Goal: Obtain resource: Obtain resource

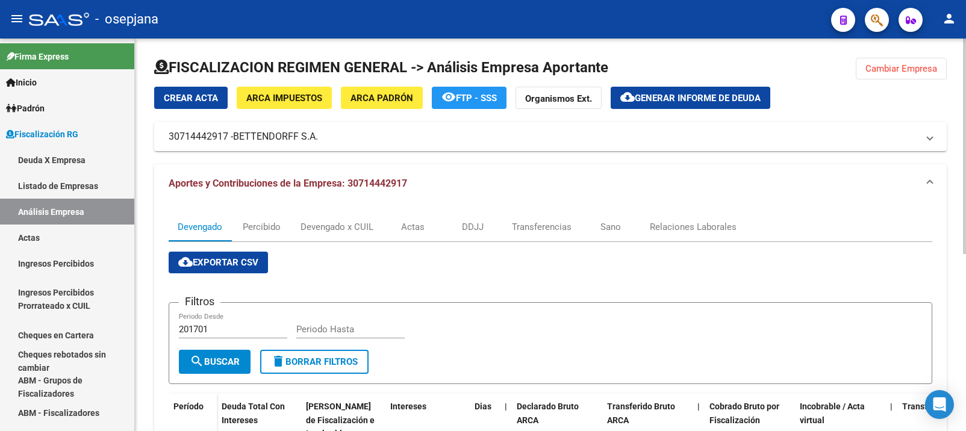
click at [897, 66] on span "Cambiar Empresa" at bounding box center [901, 68] width 72 height 11
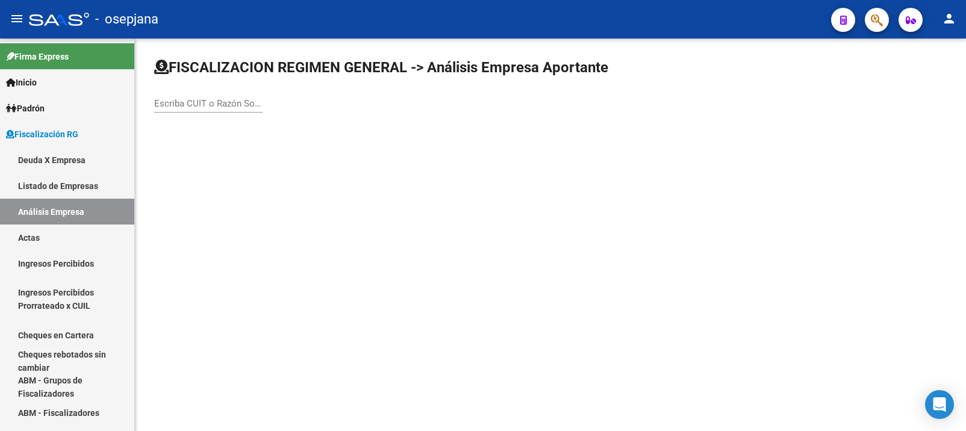
click at [188, 108] on input "Escriba CUIT o Razón Social para buscar" at bounding box center [208, 103] width 108 height 11
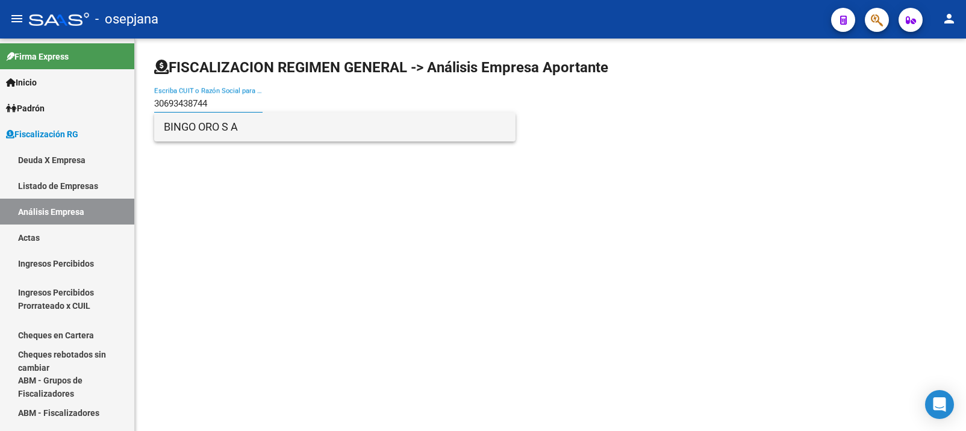
type input "30693438744"
click at [184, 132] on span "BINGO ORO S A" at bounding box center [335, 127] width 342 height 29
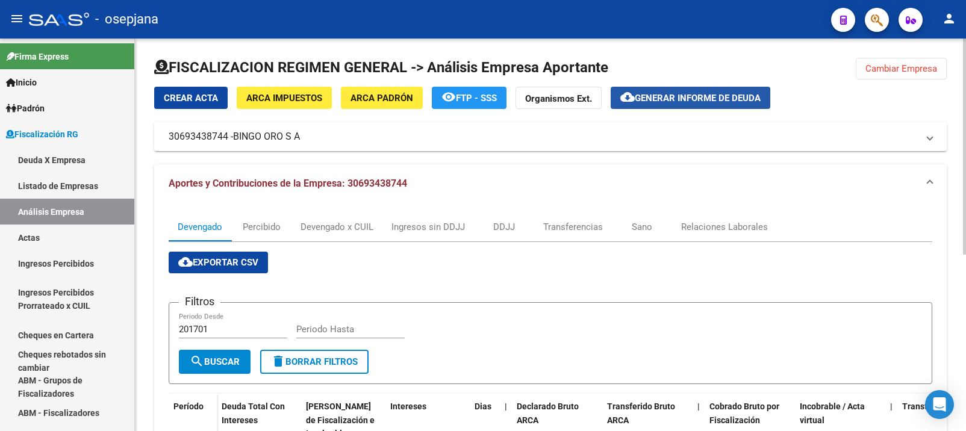
click at [676, 98] on span "Generar informe de deuda" at bounding box center [698, 98] width 126 height 11
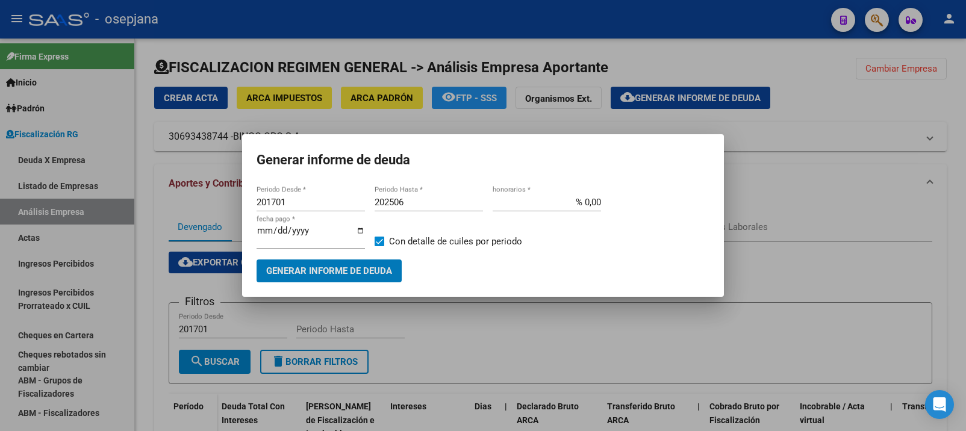
click at [275, 202] on input "201701" at bounding box center [310, 202] width 108 height 11
click at [273, 202] on input "201701" at bounding box center [310, 202] width 108 height 11
type input "202503"
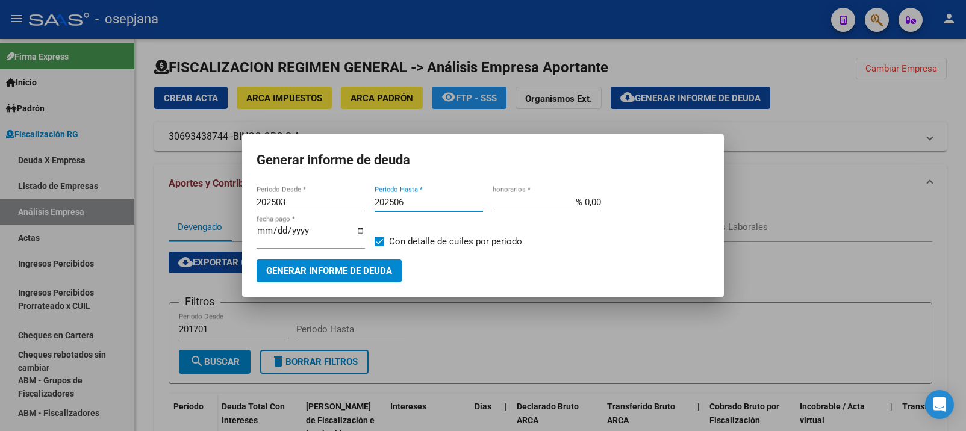
click at [405, 202] on input "202506" at bounding box center [429, 202] width 108 height 11
type input "202505"
click at [320, 267] on span "Generar informe de deuda" at bounding box center [329, 271] width 126 height 11
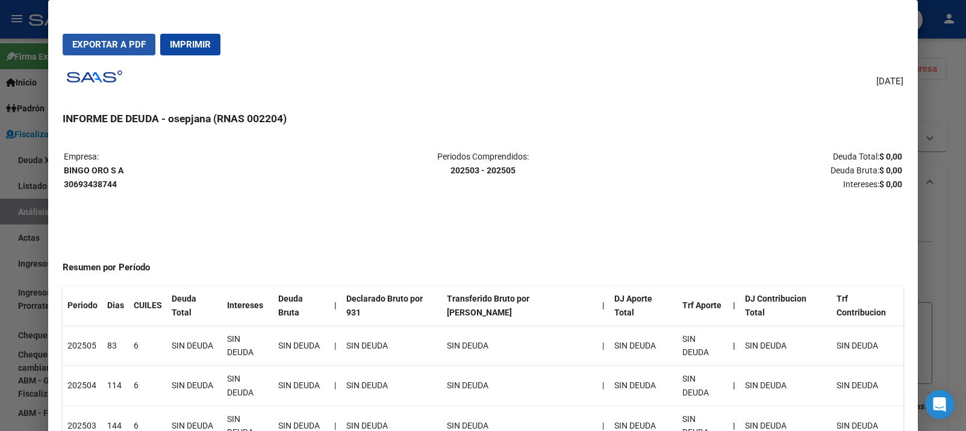
click at [110, 48] on span "Exportar a PDF" at bounding box center [108, 44] width 73 height 11
click at [19, 214] on div at bounding box center [483, 215] width 966 height 431
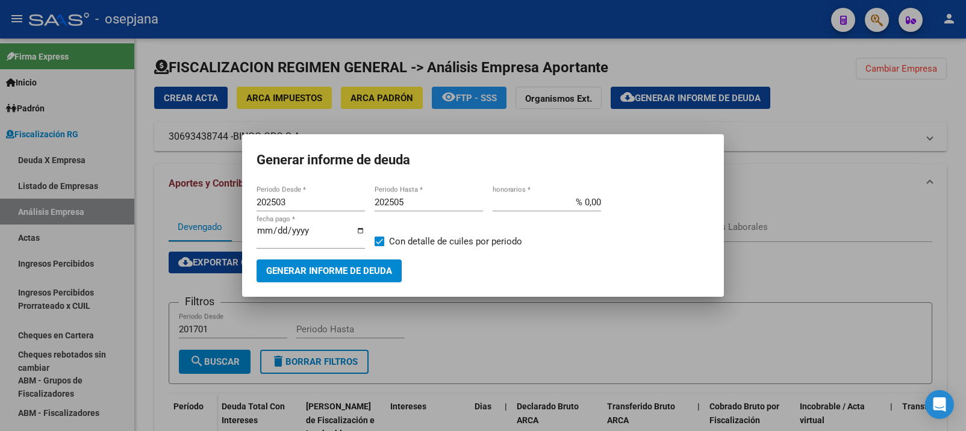
click at [222, 202] on div at bounding box center [483, 215] width 966 height 431
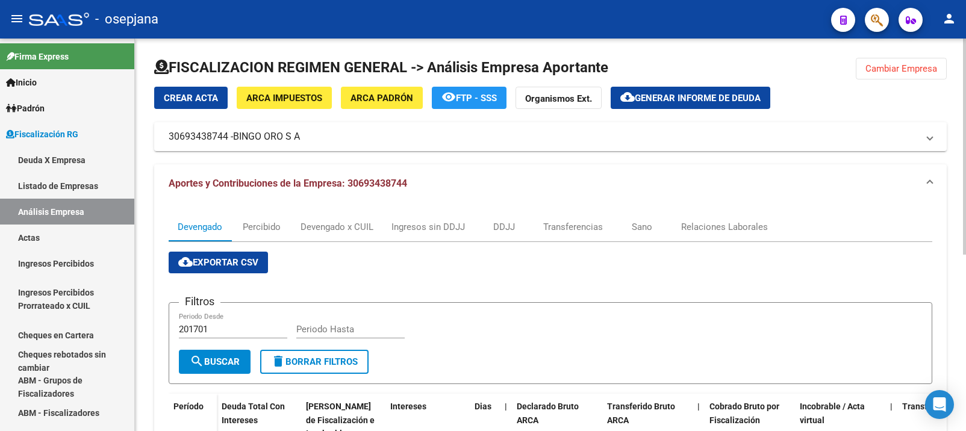
click at [676, 92] on span "cloud_download Generar informe de deuda" at bounding box center [690, 97] width 140 height 11
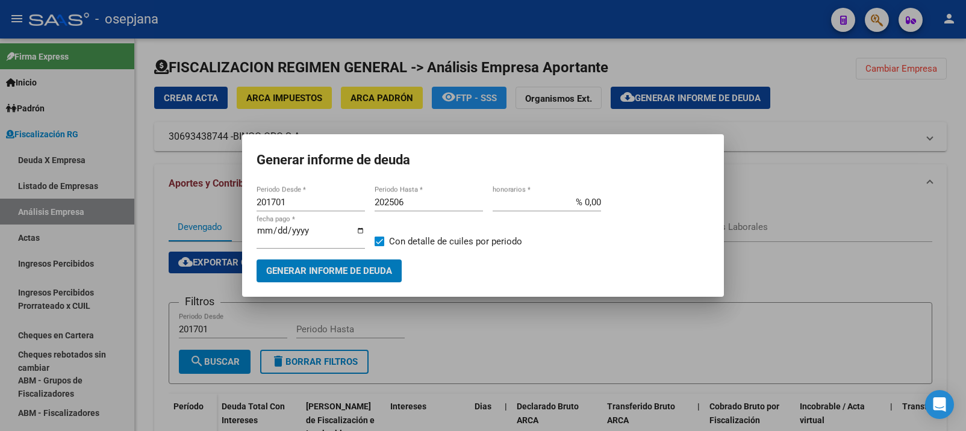
click at [280, 197] on input "201701" at bounding box center [310, 202] width 108 height 11
click at [280, 199] on input "201701" at bounding box center [310, 202] width 108 height 11
click at [279, 199] on input "201701" at bounding box center [310, 202] width 108 height 11
type input "202507"
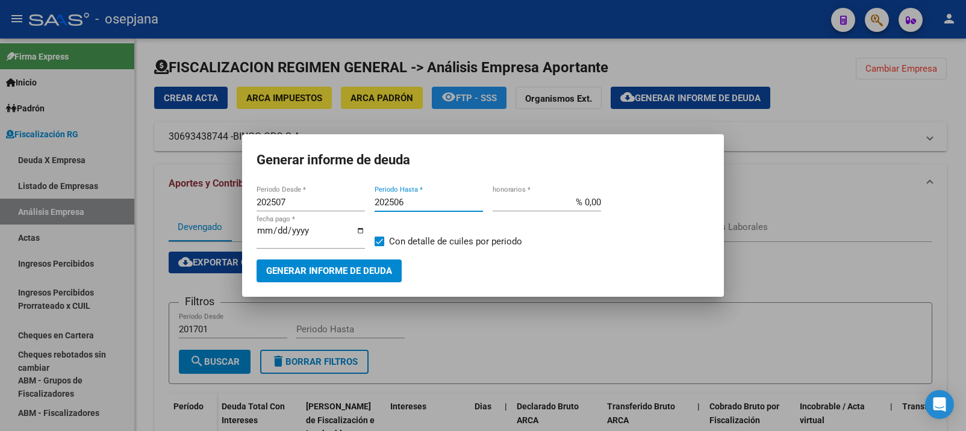
click at [405, 202] on input "202506" at bounding box center [429, 202] width 108 height 11
type input "202508"
click at [590, 202] on input "% 0,00" at bounding box center [547, 202] width 108 height 11
type input "% 10,00"
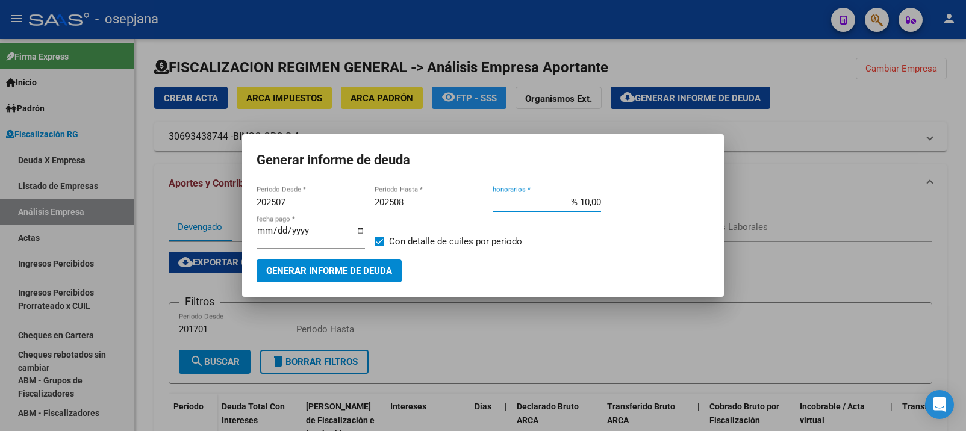
click at [273, 231] on input "[DATE]" at bounding box center [310, 235] width 108 height 19
type input "[DATE]"
click at [310, 268] on span "Generar informe de deuda" at bounding box center [329, 271] width 126 height 11
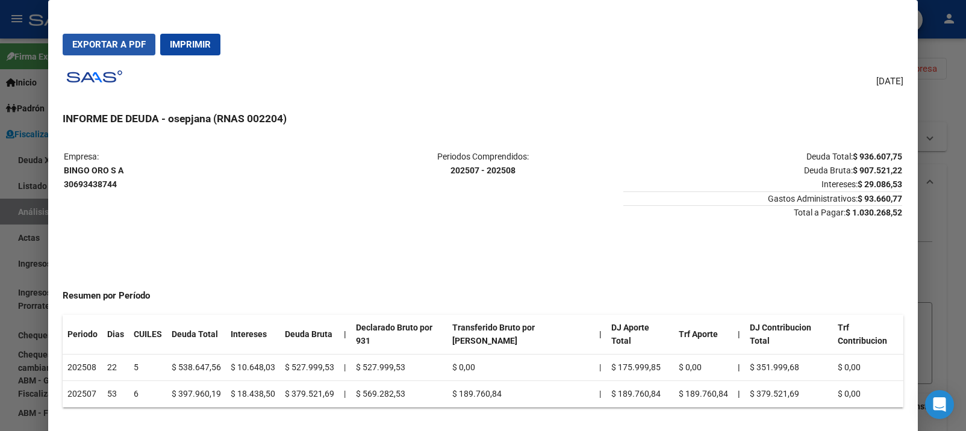
click at [109, 43] on span "Exportar a PDF" at bounding box center [108, 44] width 73 height 11
